Goal: Information Seeking & Learning: Learn about a topic

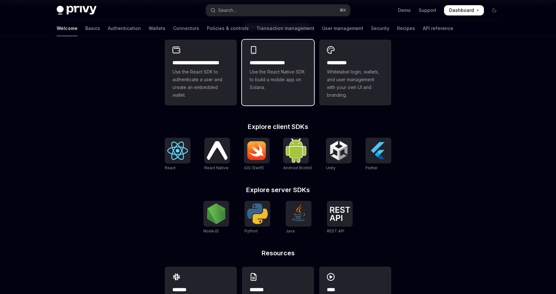
scroll to position [195, 0]
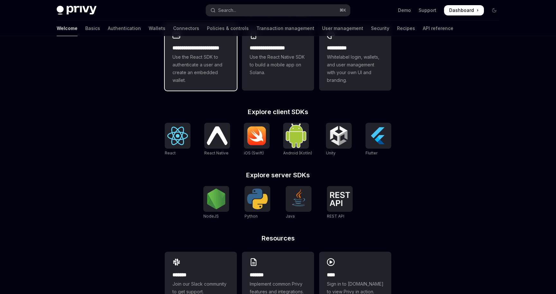
click at [200, 68] on span "Use the React SDK to authenticate a user and create an embedded wallet." at bounding box center [201, 68] width 57 height 31
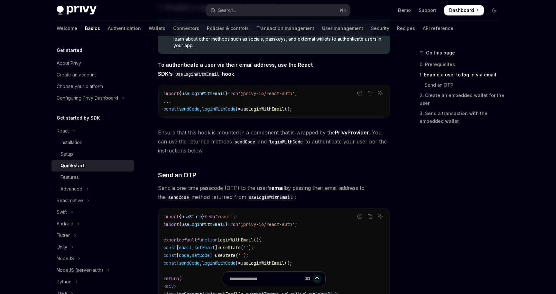
scroll to position [141, 0]
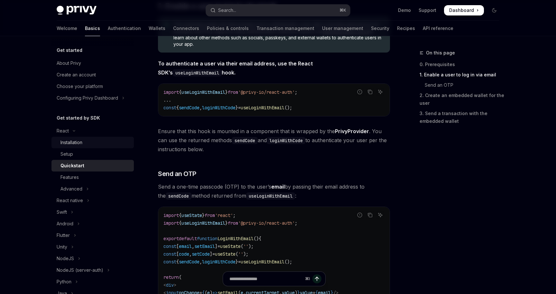
click at [81, 142] on div "Installation" at bounding box center [72, 142] width 22 height 8
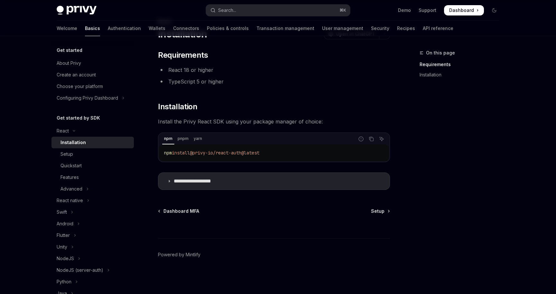
scroll to position [31, 0]
click at [116, 156] on div "Setup" at bounding box center [96, 154] width 70 height 8
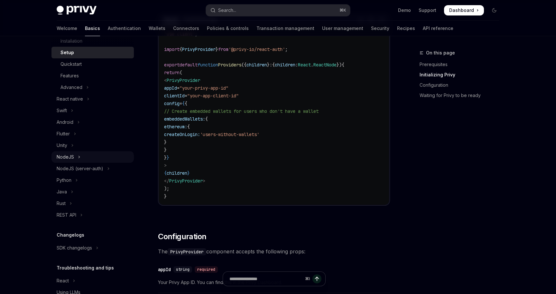
scroll to position [104, 0]
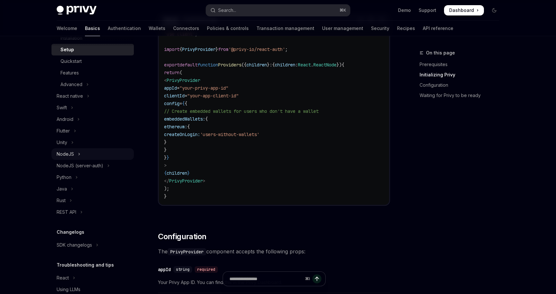
click at [95, 156] on button "NodeJS" at bounding box center [93, 154] width 82 height 12
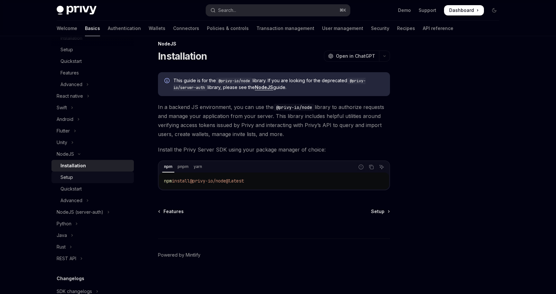
click at [118, 176] on div "Setup" at bounding box center [96, 177] width 70 height 8
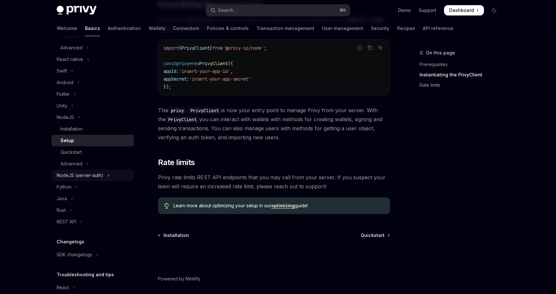
scroll to position [147, 0]
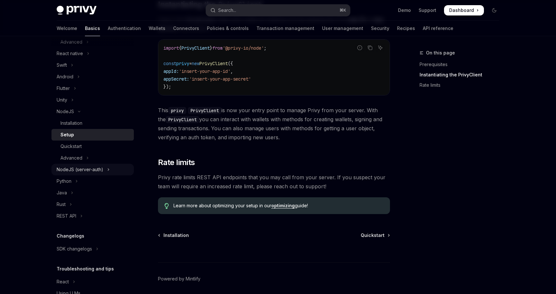
click at [110, 170] on button "NodeJS (server-auth)" at bounding box center [93, 170] width 82 height 12
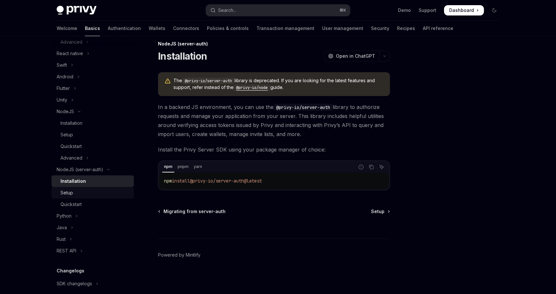
click at [99, 188] on link "Setup" at bounding box center [93, 193] width 82 height 12
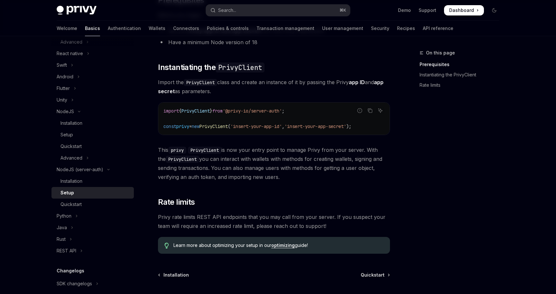
scroll to position [139, 0]
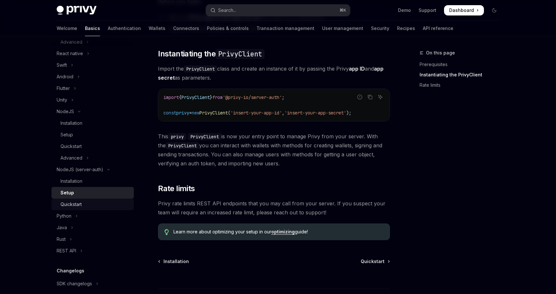
click at [101, 205] on div "Quickstart" at bounding box center [96, 204] width 70 height 8
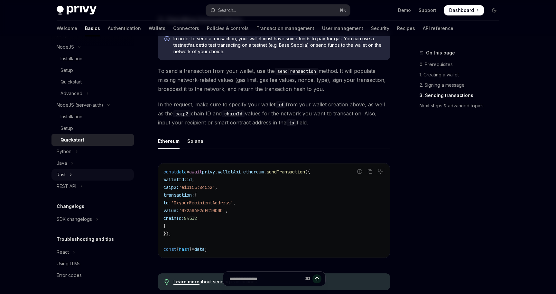
scroll to position [488, 0]
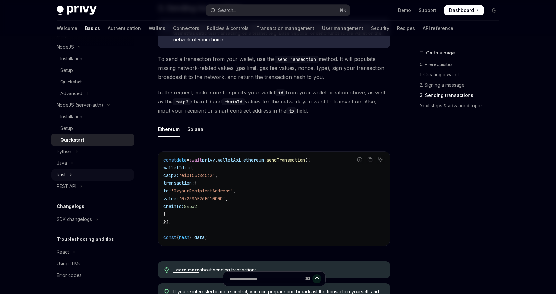
click at [83, 175] on button "Rust" at bounding box center [93, 175] width 82 height 12
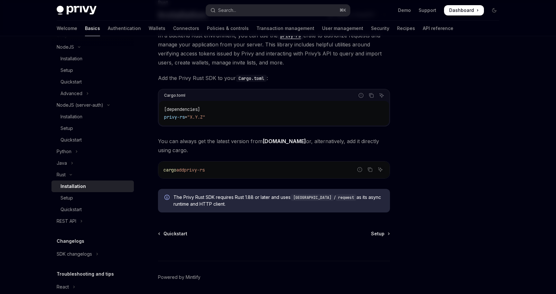
scroll to position [72, 0]
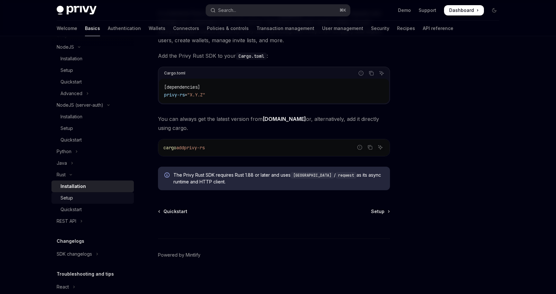
click at [86, 199] on div "Setup" at bounding box center [96, 198] width 70 height 8
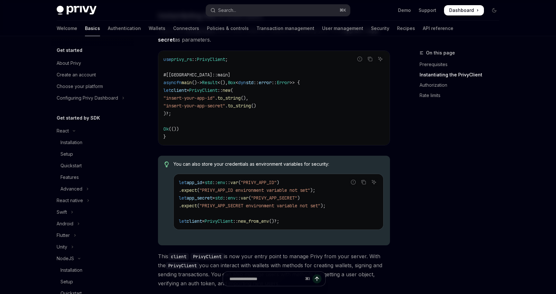
scroll to position [135, 0]
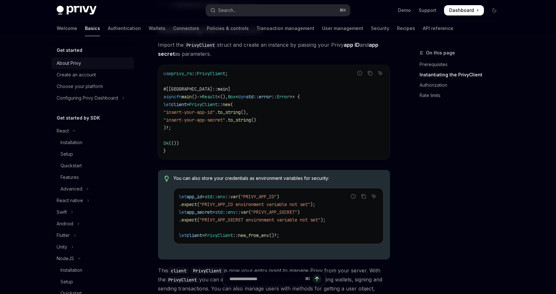
click at [78, 66] on div "About Privy" at bounding box center [69, 63] width 24 height 8
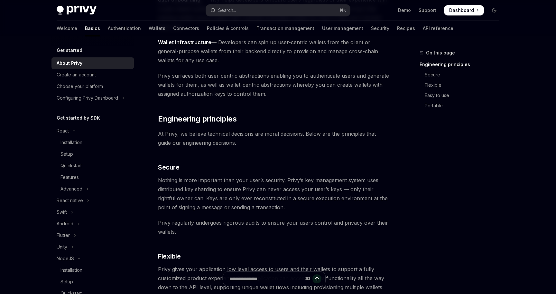
scroll to position [144, 0]
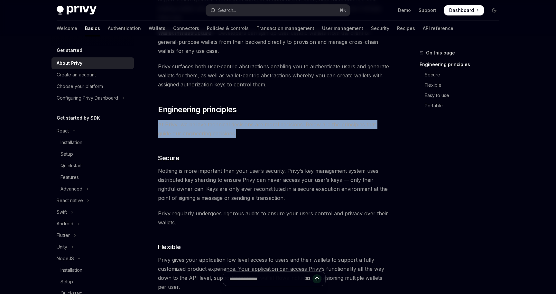
drag, startPoint x: 252, startPoint y: 135, endPoint x: 158, endPoint y: 124, distance: 94.0
click at [158, 124] on span "At Privy, we believe technical decisions are moral decisions. Below are the pri…" at bounding box center [274, 129] width 232 height 18
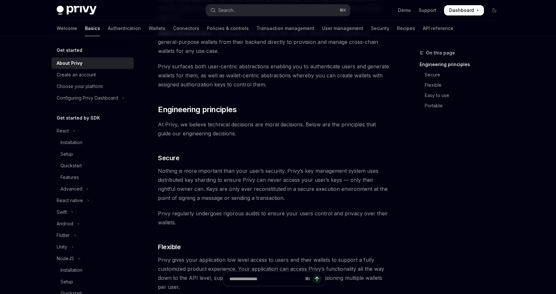
click at [169, 169] on span "Nothing is more important than your user’s security. Privy’s key management sys…" at bounding box center [274, 184] width 232 height 36
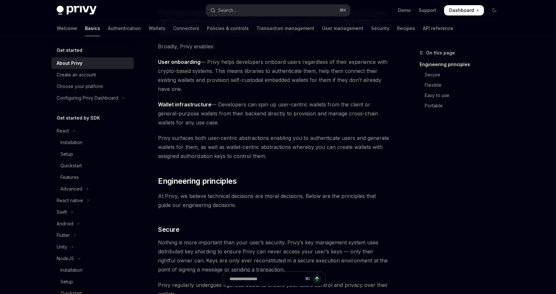
scroll to position [0, 0]
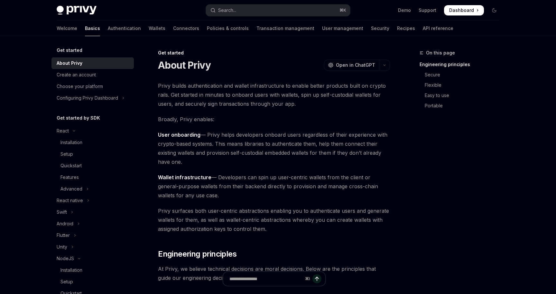
click at [140, 27] on div "Welcome Basics Authentication Wallets Connectors Policies & controls Transactio…" at bounding box center [255, 28] width 397 height 15
click at [173, 27] on link "Connectors" at bounding box center [186, 28] width 26 height 15
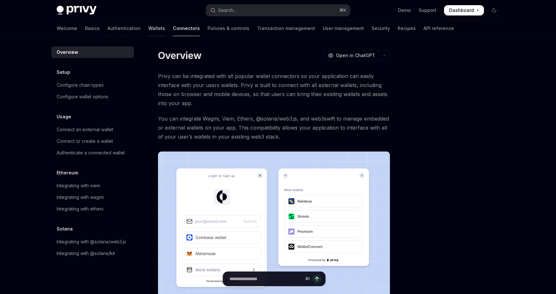
click at [148, 25] on link "Wallets" at bounding box center [156, 28] width 17 height 15
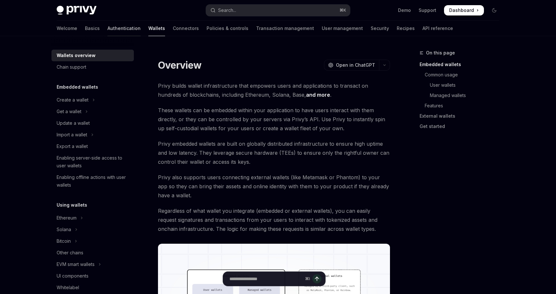
click at [108, 27] on link "Authentication" at bounding box center [124, 28] width 33 height 15
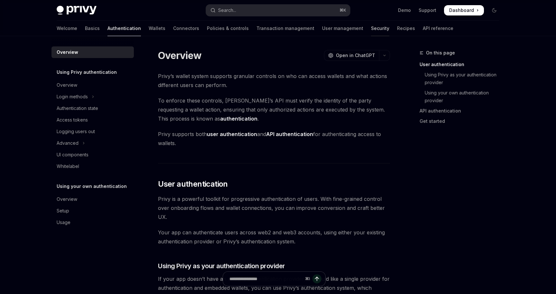
click at [371, 30] on link "Security" at bounding box center [380, 28] width 18 height 15
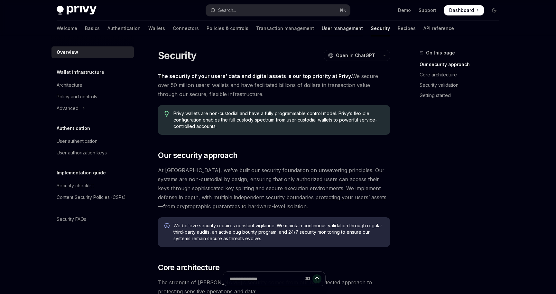
click at [322, 29] on link "User management" at bounding box center [342, 28] width 41 height 15
type textarea "*"
